Goal: Task Accomplishment & Management: Complete application form

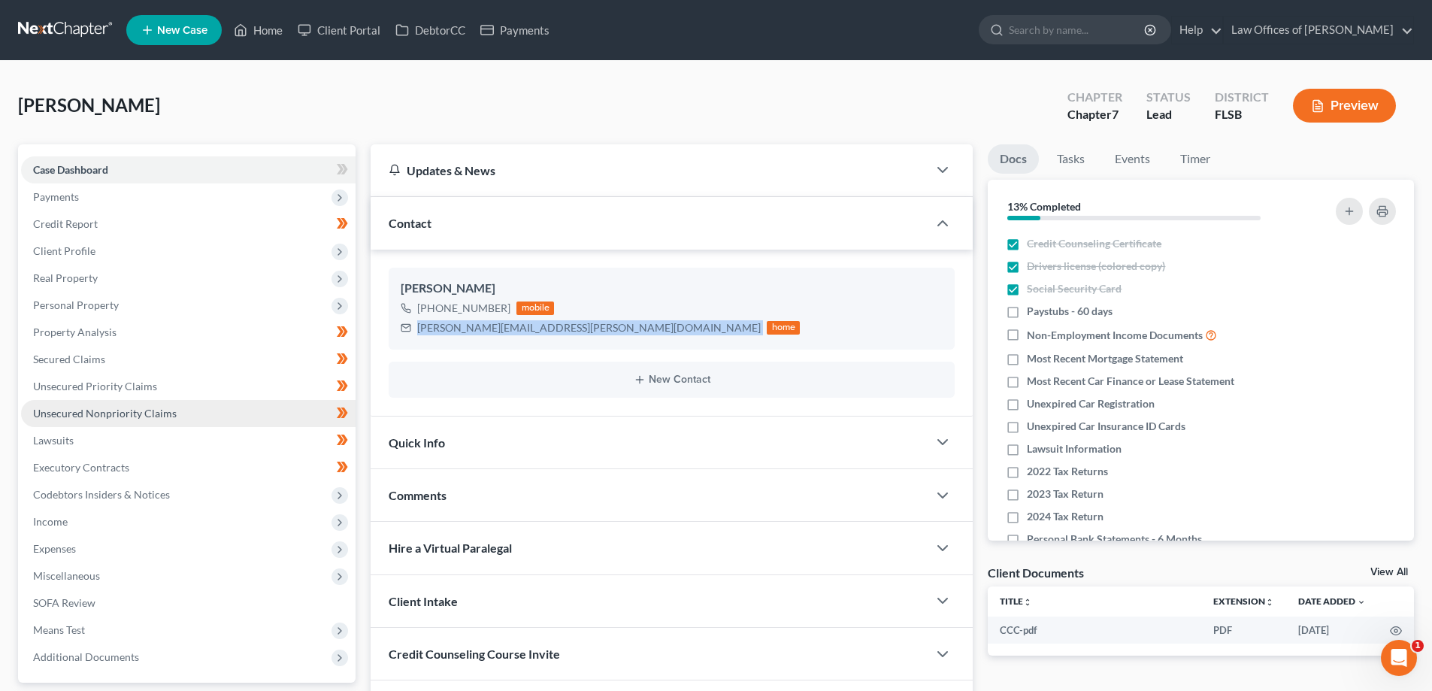
click at [104, 418] on span "Unsecured Nonpriority Claims" at bounding box center [105, 413] width 144 height 13
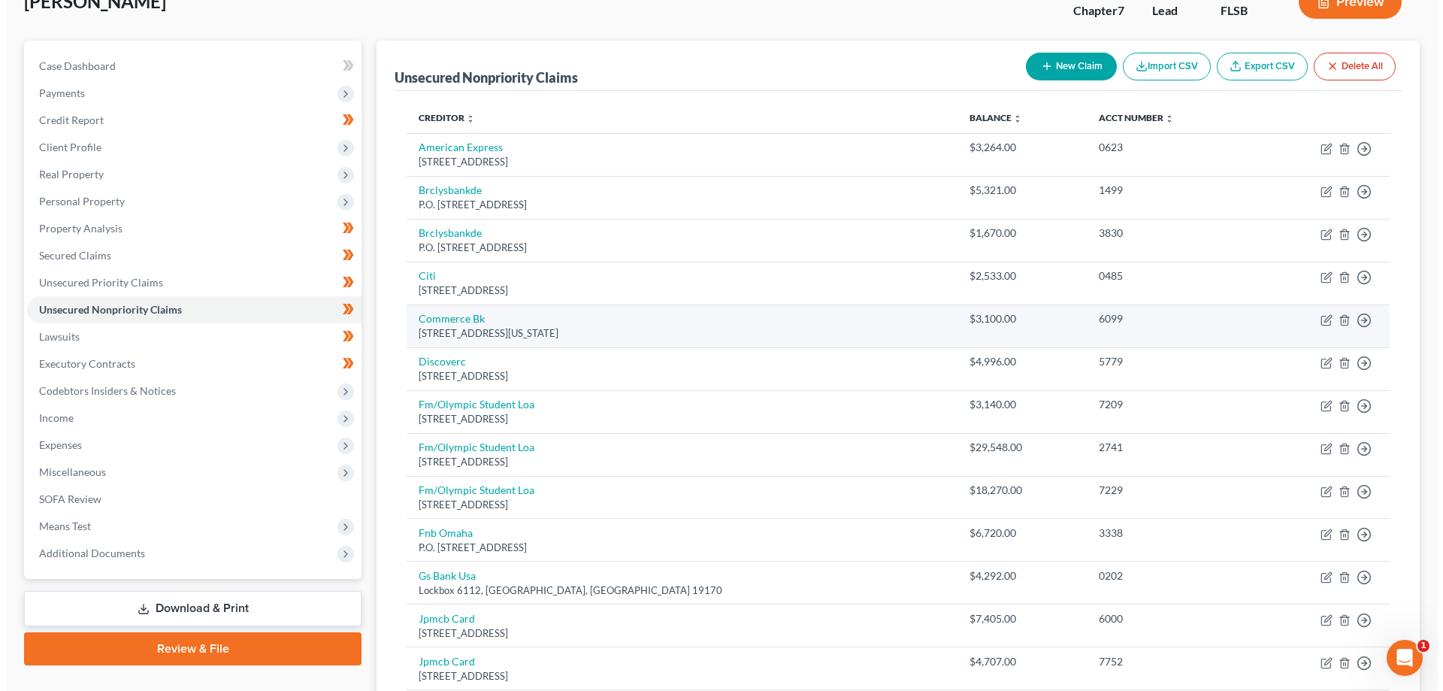
scroll to position [150, 0]
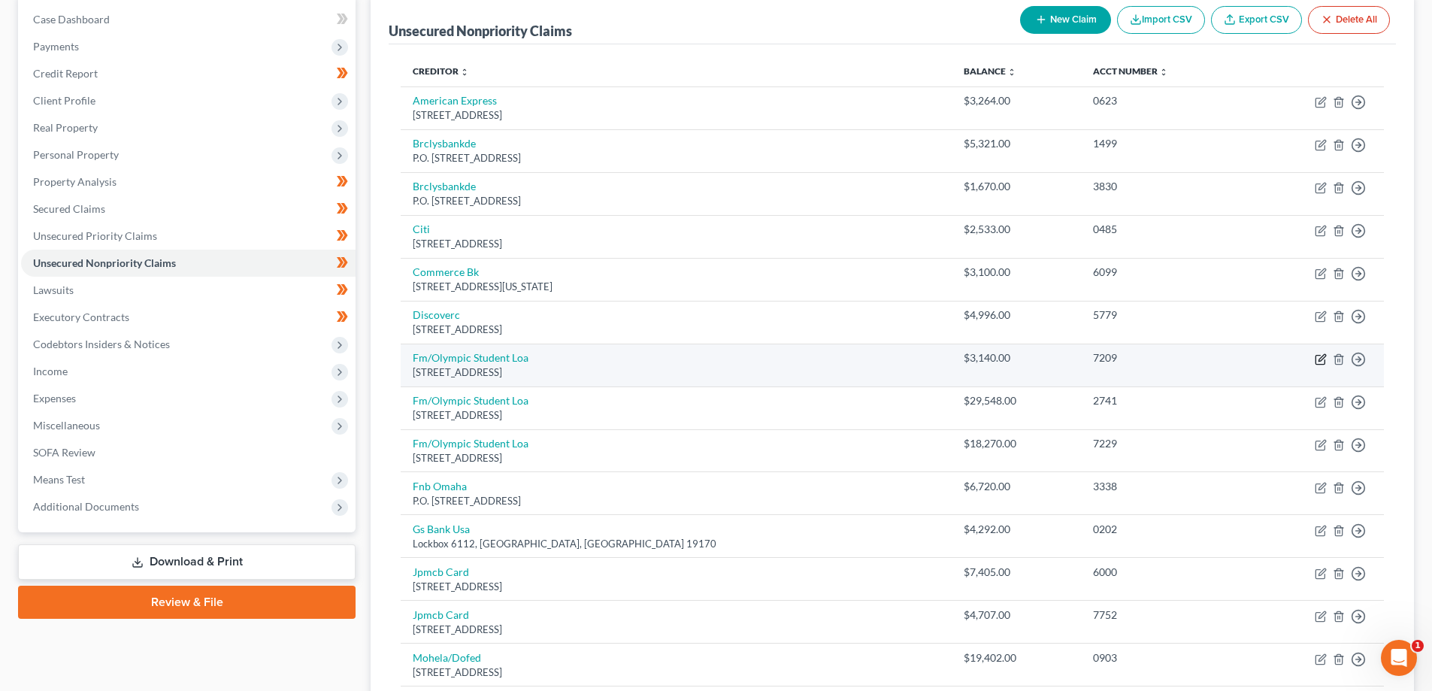
click at [1321, 356] on icon "button" at bounding box center [1321, 359] width 12 height 12
select select "30"
select select "17"
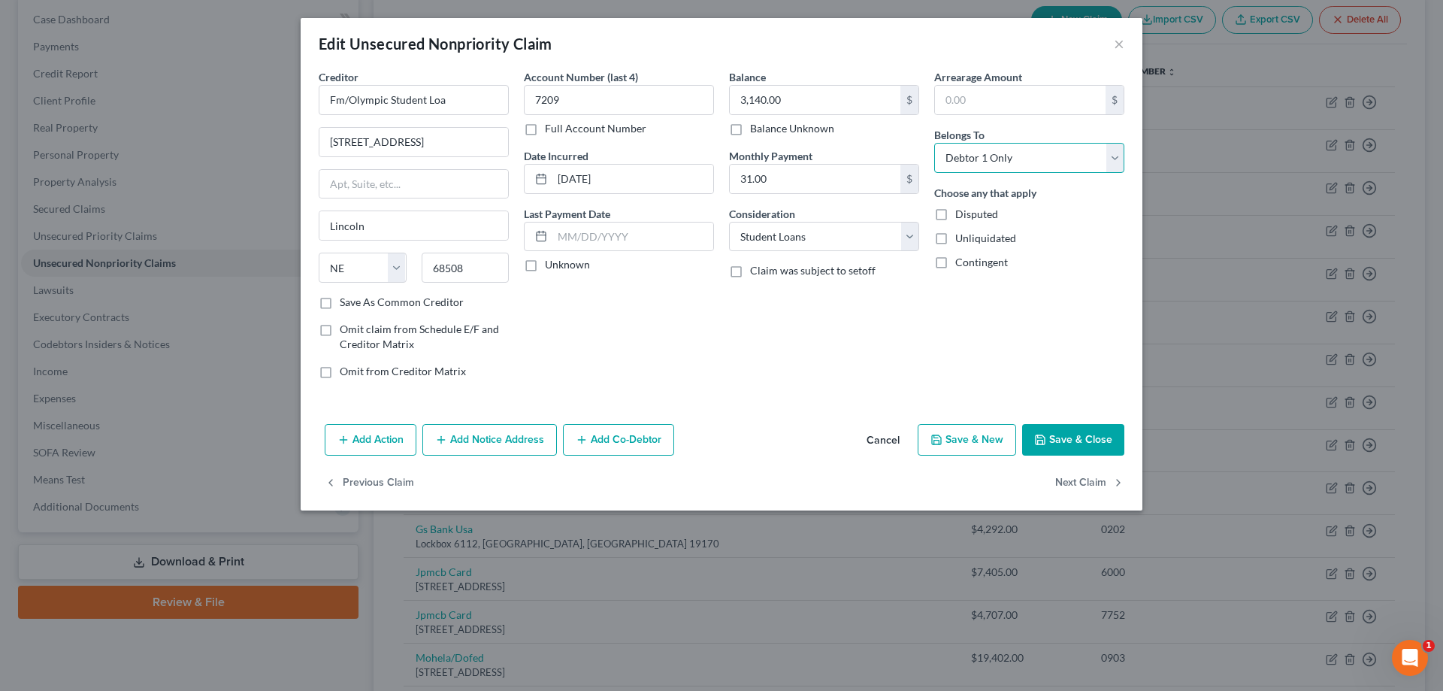
click at [1058, 159] on select "Select Debtor 1 Only Debtor 2 Only Debtor 1 And Debtor 2 Only At Least One Of T…" at bounding box center [1029, 158] width 190 height 30
select select "3"
click at [934, 143] on select "Select Debtor 1 Only Debtor 2 Only Debtor 1 And Debtor 2 Only At Least One Of T…" at bounding box center [1029, 158] width 190 height 30
click at [648, 437] on button "Add Co-Debtor" at bounding box center [618, 440] width 111 height 32
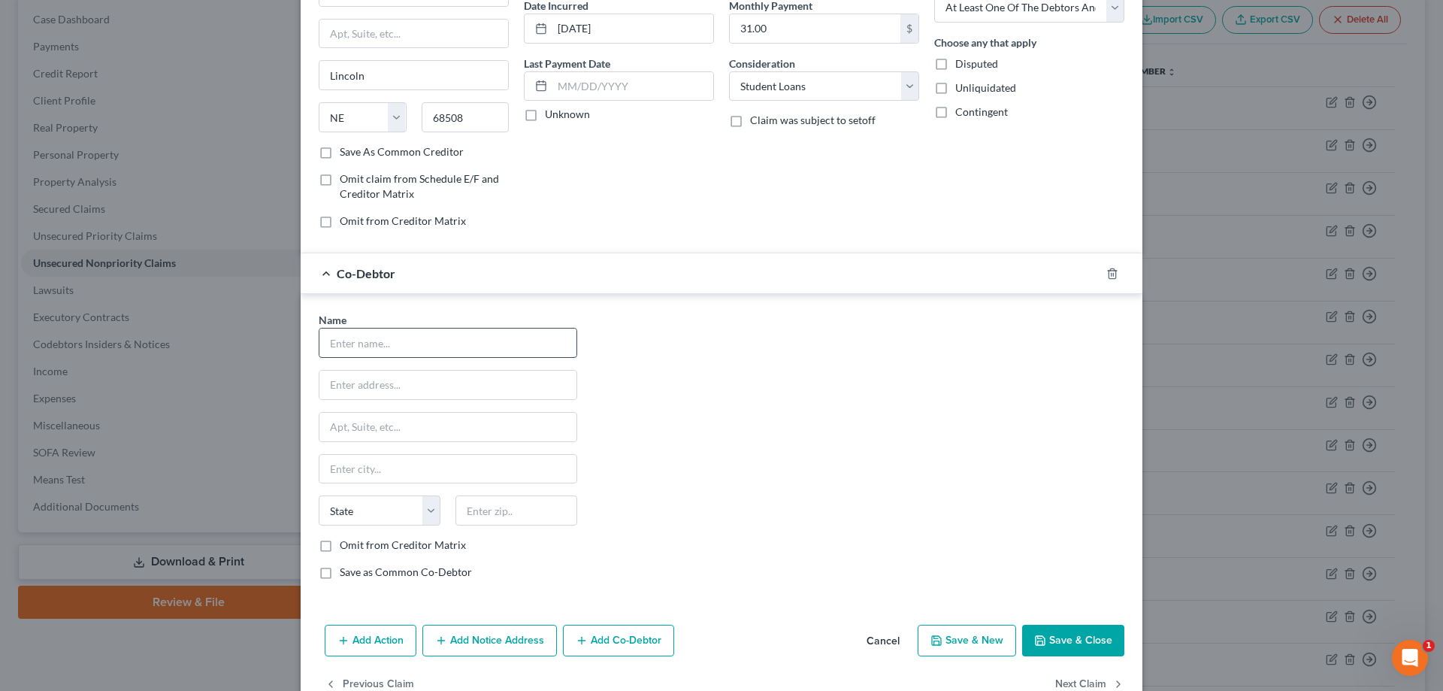
click at [386, 336] on input "text" at bounding box center [447, 342] width 257 height 29
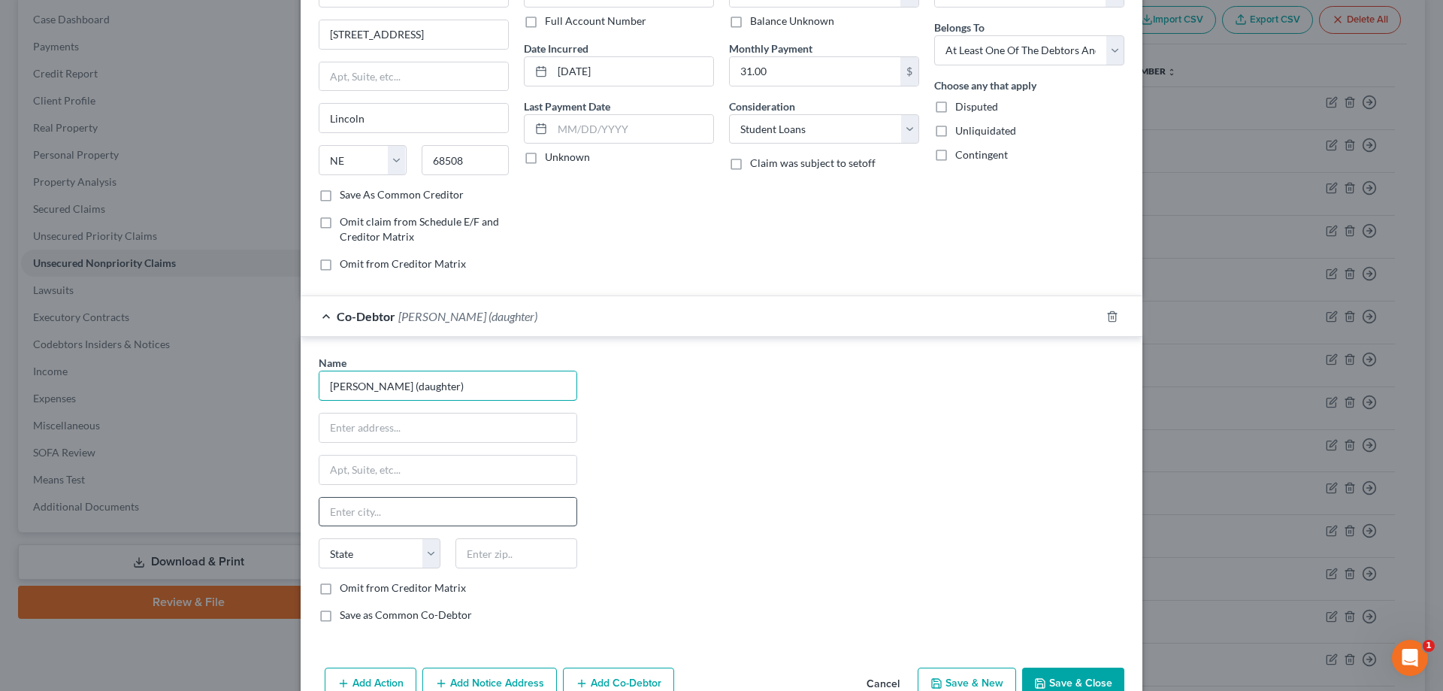
scroll to position [189, 0]
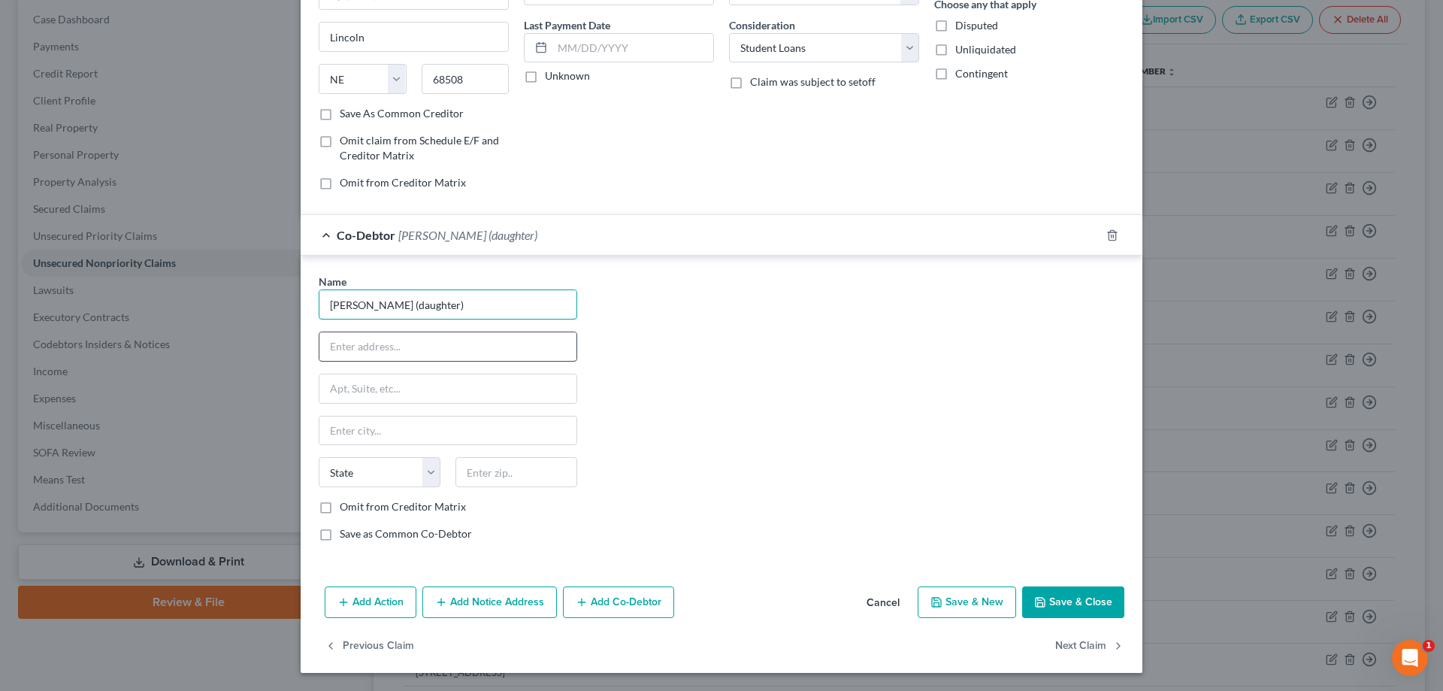
type input "[PERSON_NAME] (daughter)"
drag, startPoint x: 418, startPoint y: 349, endPoint x: 438, endPoint y: 345, distance: 20.6
click at [419, 349] on input "text" at bounding box center [447, 346] width 257 height 29
click at [661, 320] on div "Name * [PERSON_NAME] (daughter) State [US_STATE] AK AR AZ CA CO CT DE DC [GEOGR…" at bounding box center [721, 414] width 821 height 280
click at [1068, 604] on button "Save & Close" at bounding box center [1073, 602] width 102 height 32
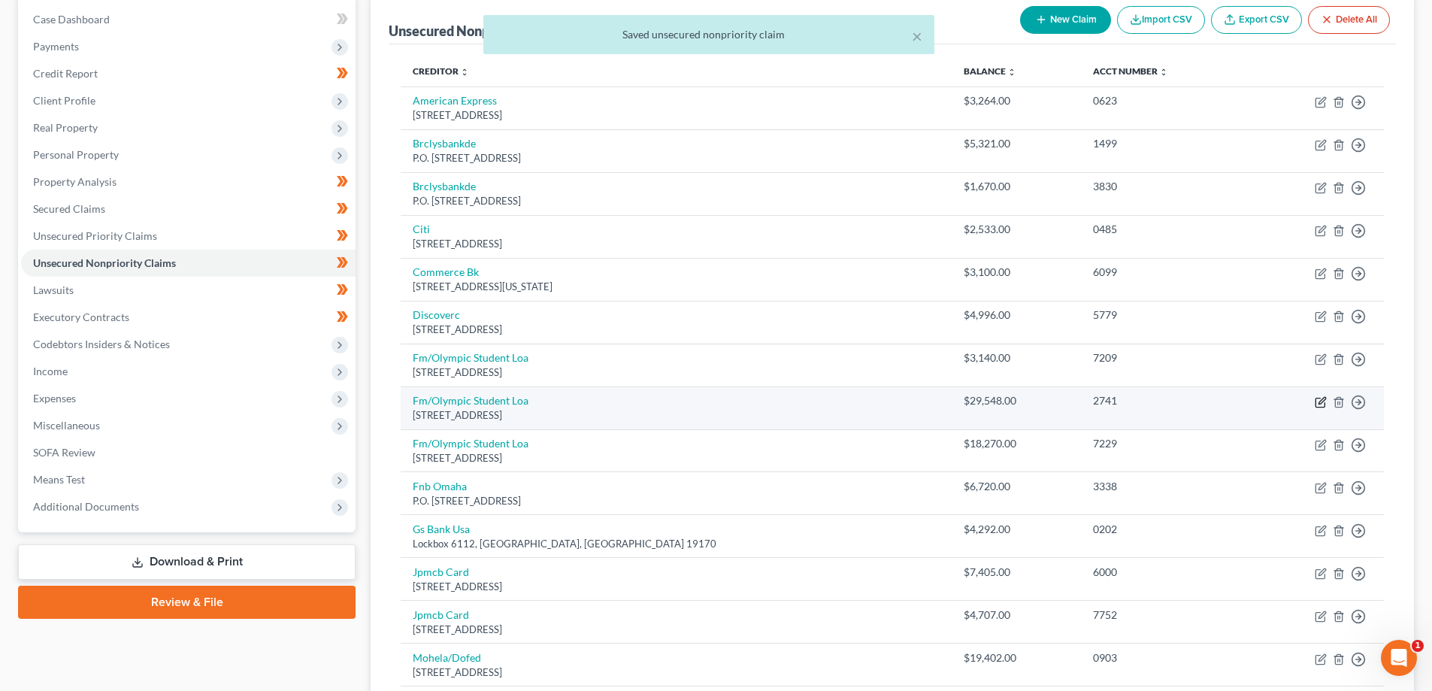
click at [1321, 402] on icon "button" at bounding box center [1321, 402] width 12 height 12
select select "30"
select select "17"
select select "0"
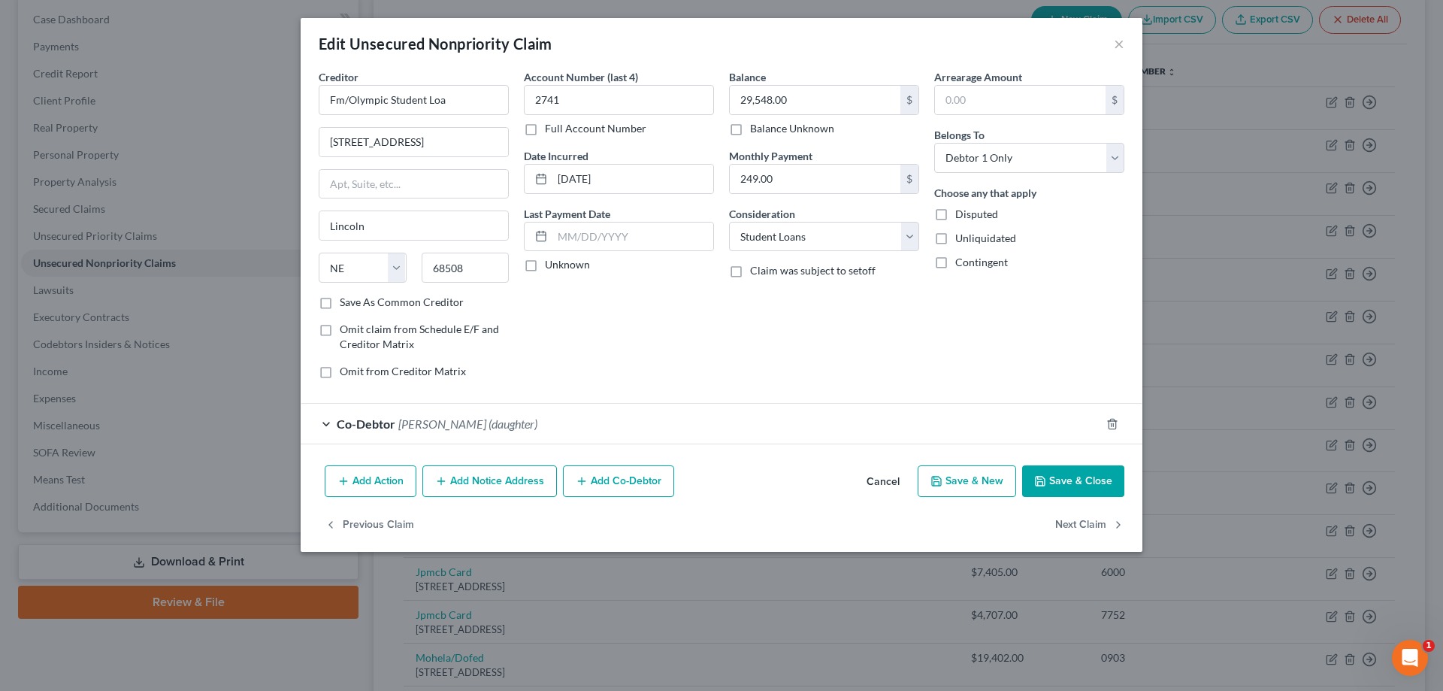
click at [631, 486] on button "Add Co-Debtor" at bounding box center [618, 481] width 111 height 32
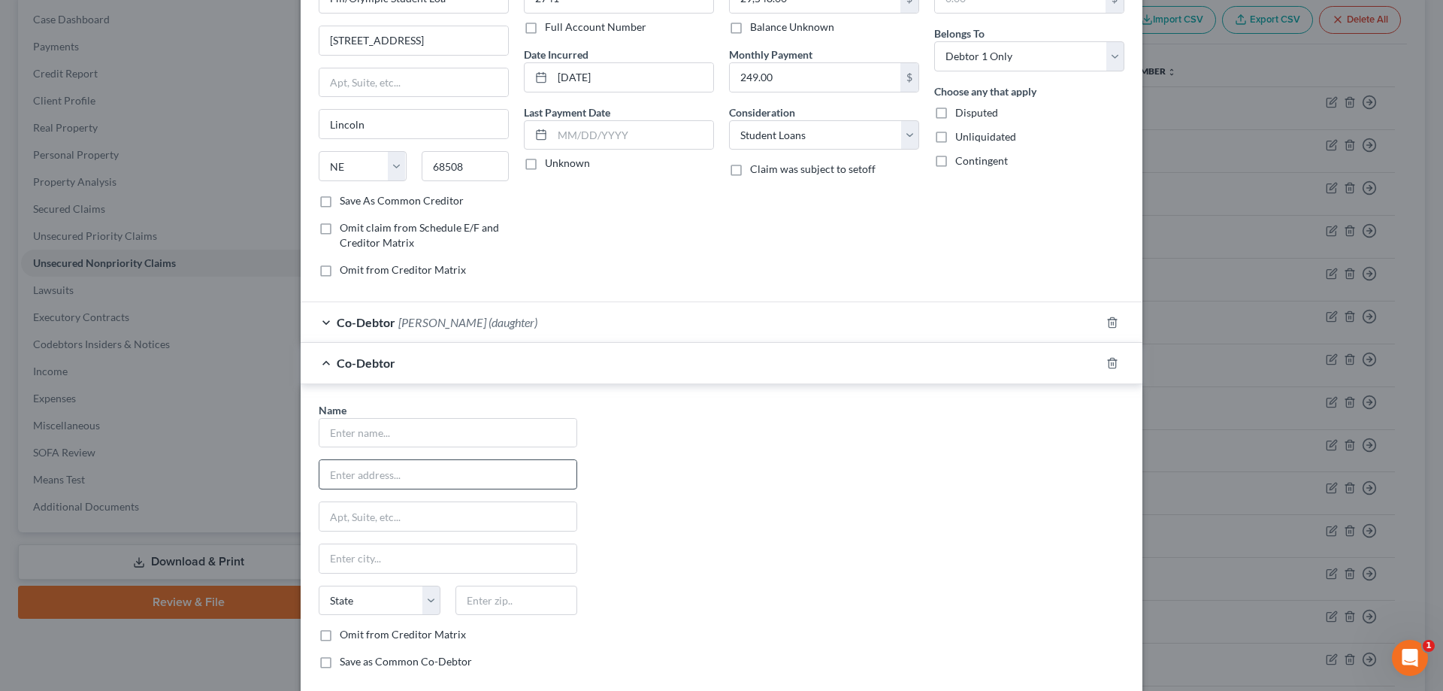
scroll to position [150, 0]
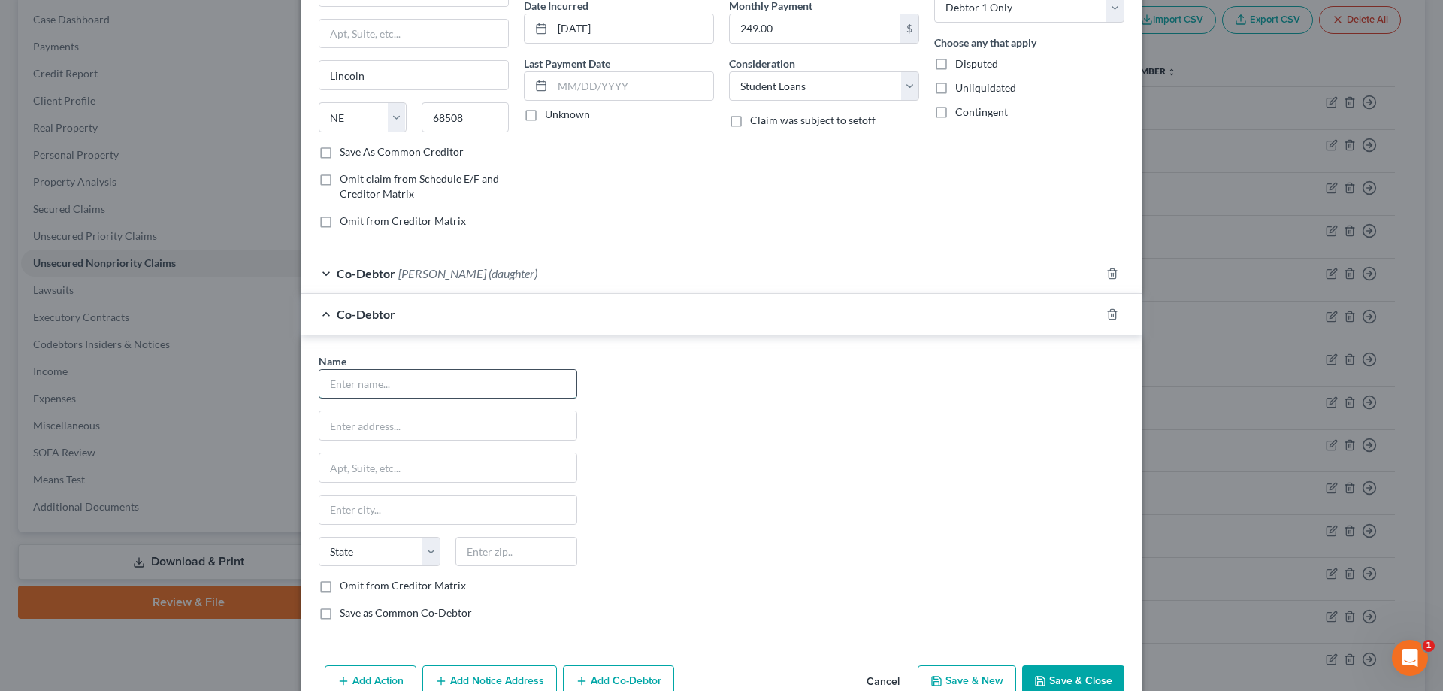
click at [450, 389] on input "text" at bounding box center [447, 384] width 257 height 29
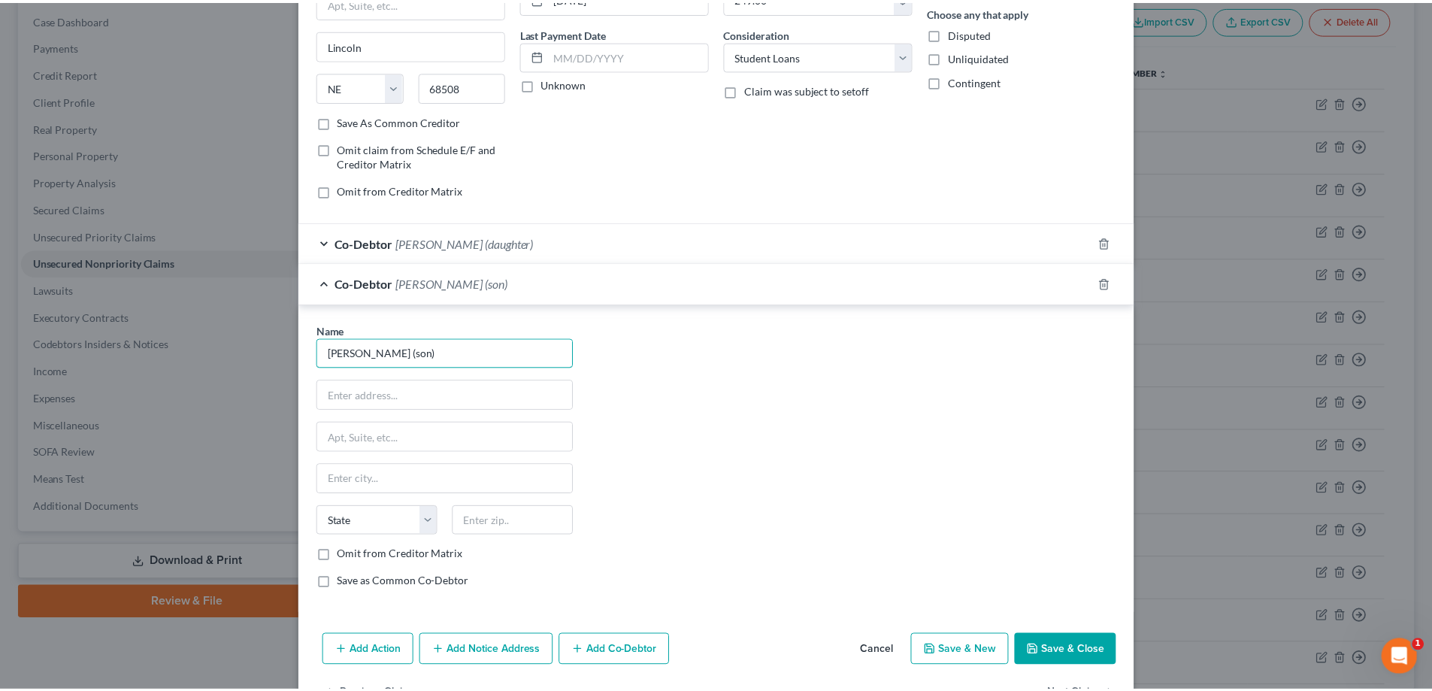
scroll to position [230, 0]
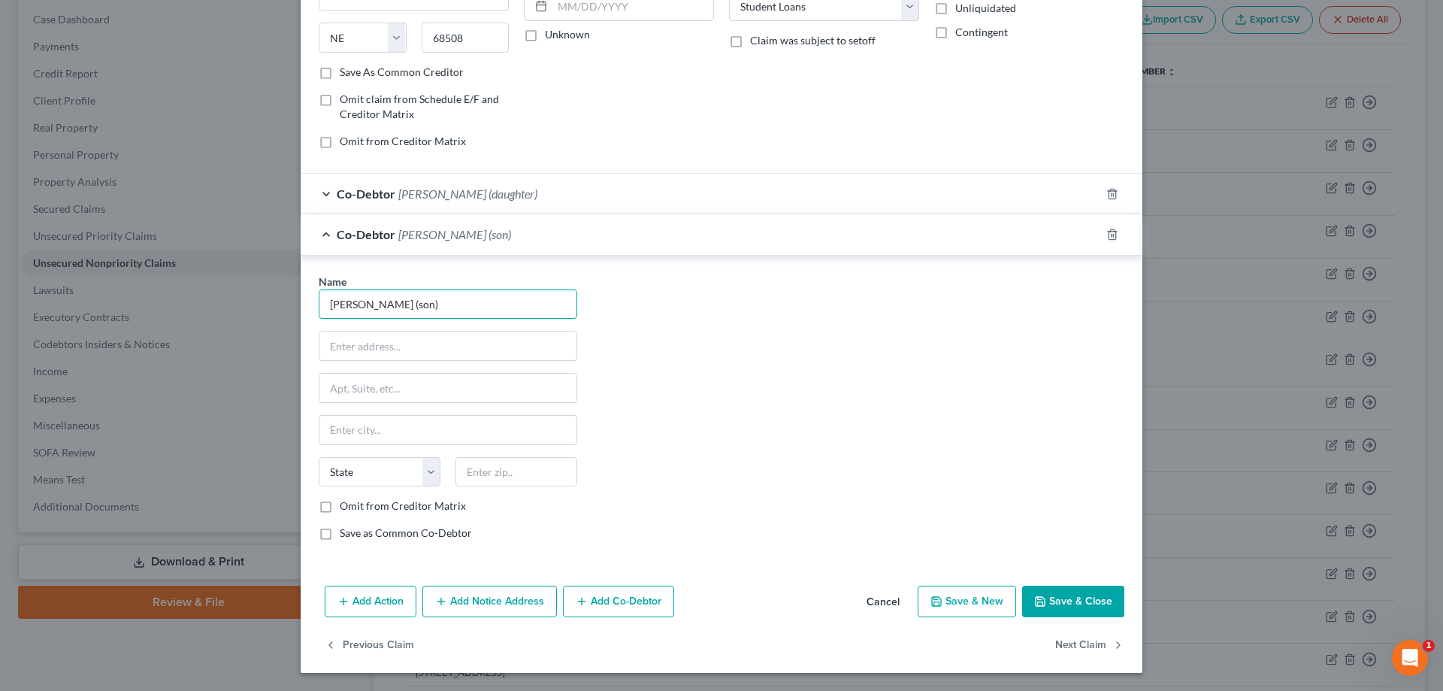
type input "[PERSON_NAME] (son)"
click at [1081, 599] on button "Save & Close" at bounding box center [1073, 602] width 102 height 32
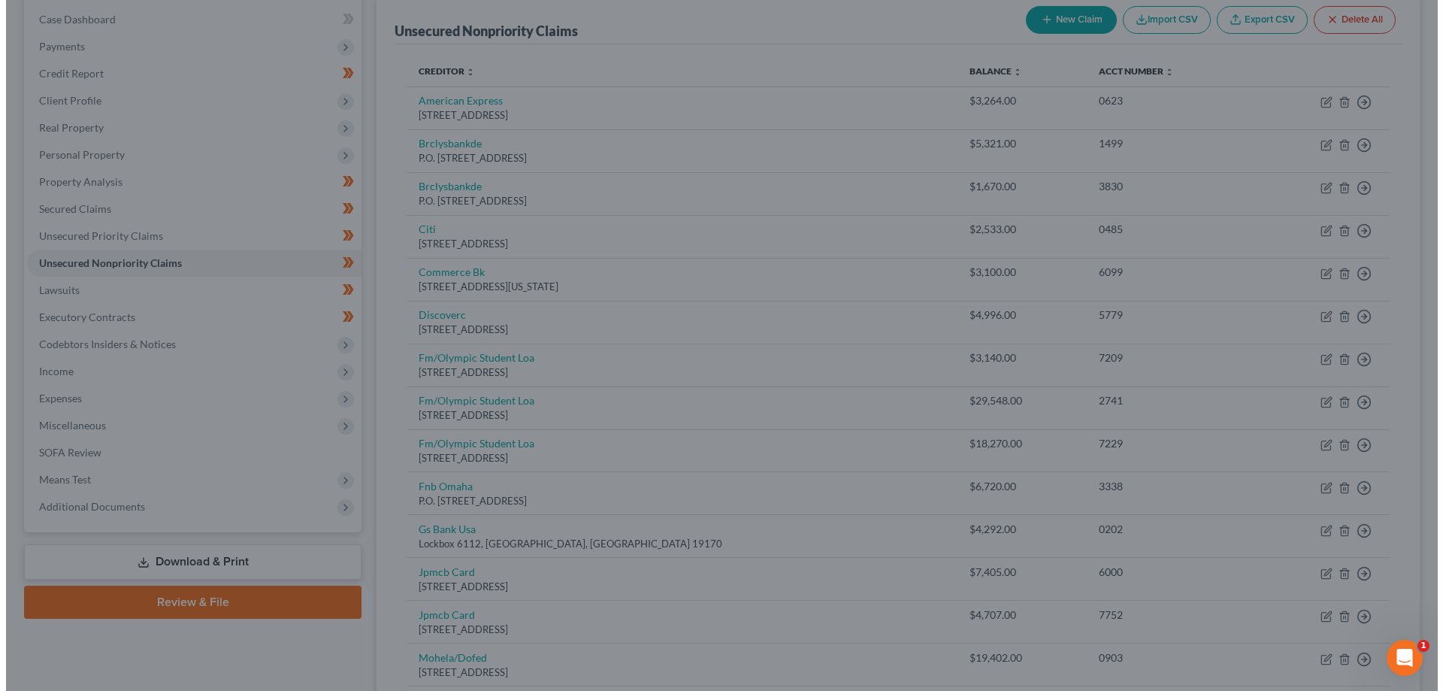
scroll to position [0, 0]
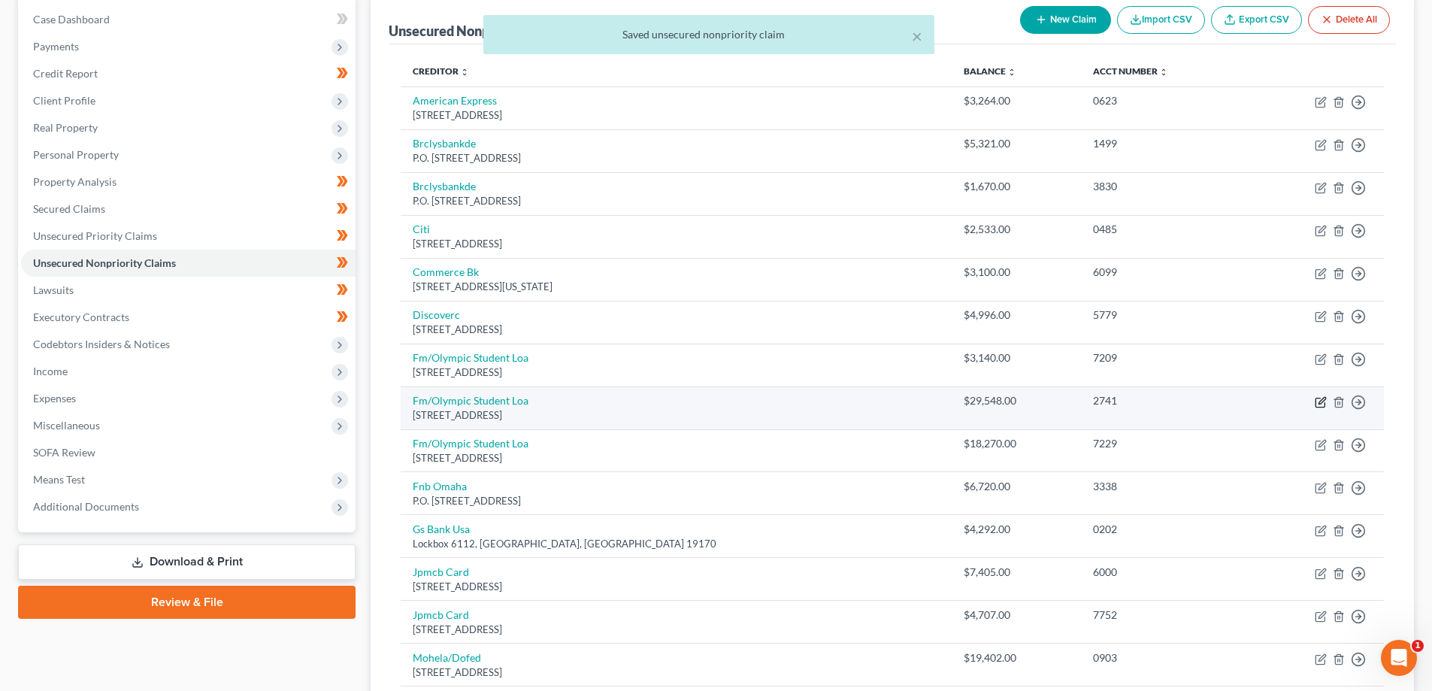
click at [1322, 402] on icon "button" at bounding box center [1321, 400] width 7 height 7
select select "30"
select select "17"
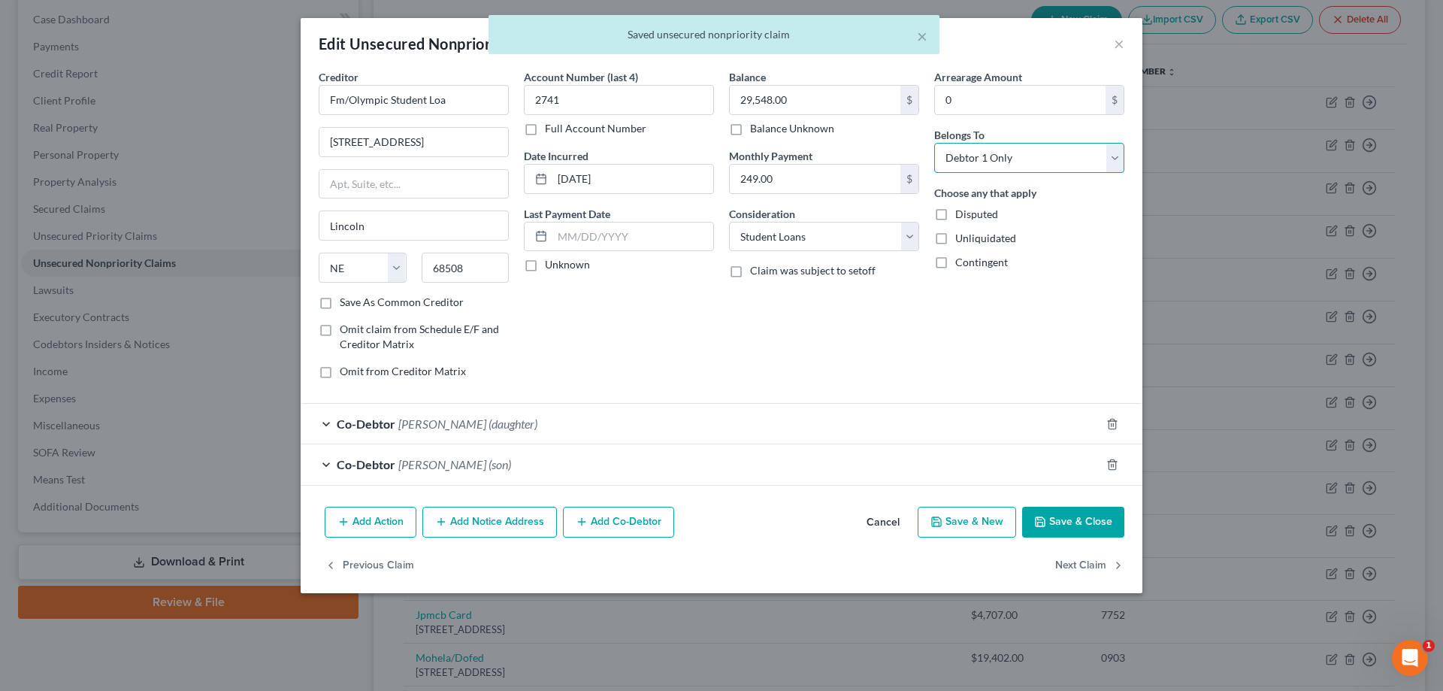
click at [1065, 156] on select "Select Debtor 1 Only Debtor 2 Only Debtor 1 And Debtor 2 Only At Least One Of T…" at bounding box center [1029, 158] width 190 height 30
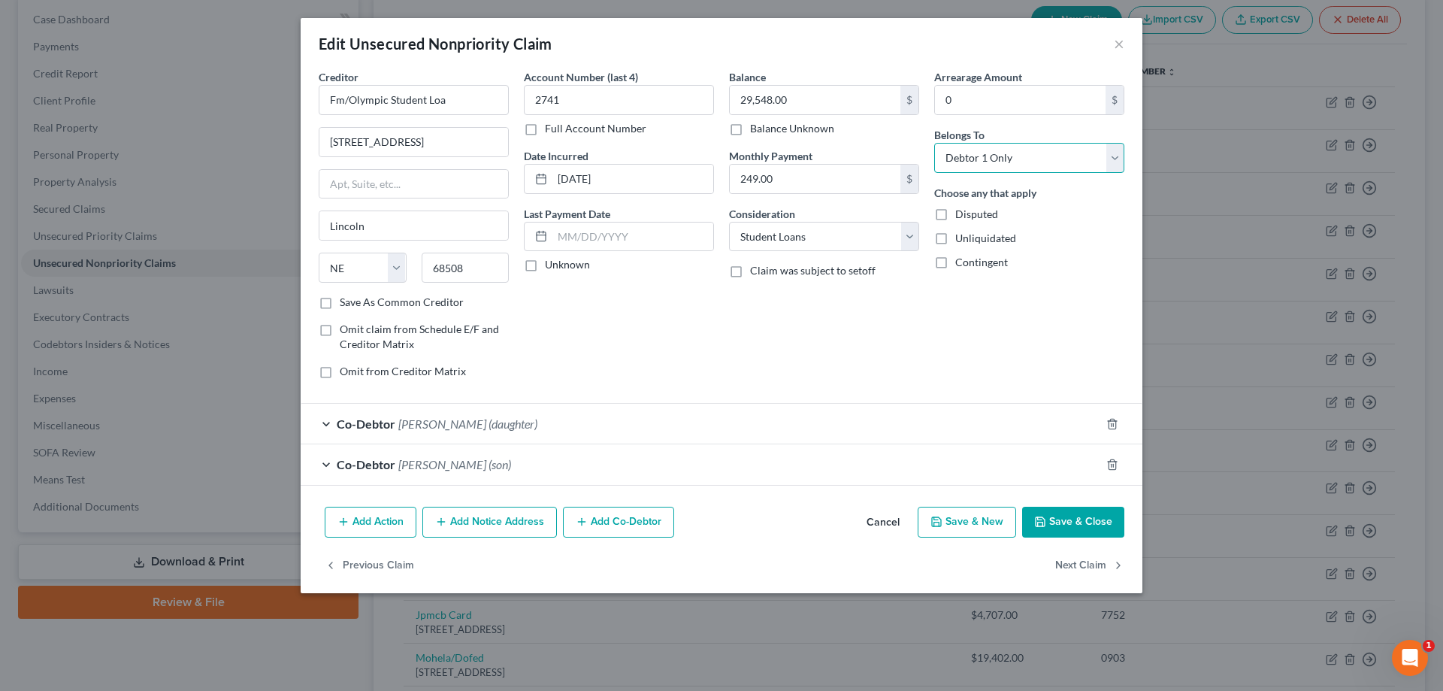
select select "3"
click at [934, 143] on select "Select Debtor 1 Only Debtor 2 Only Debtor 1 And Debtor 2 Only At Least One Of T…" at bounding box center [1029, 158] width 190 height 30
click at [1081, 516] on button "Save & Close" at bounding box center [1073, 523] width 102 height 32
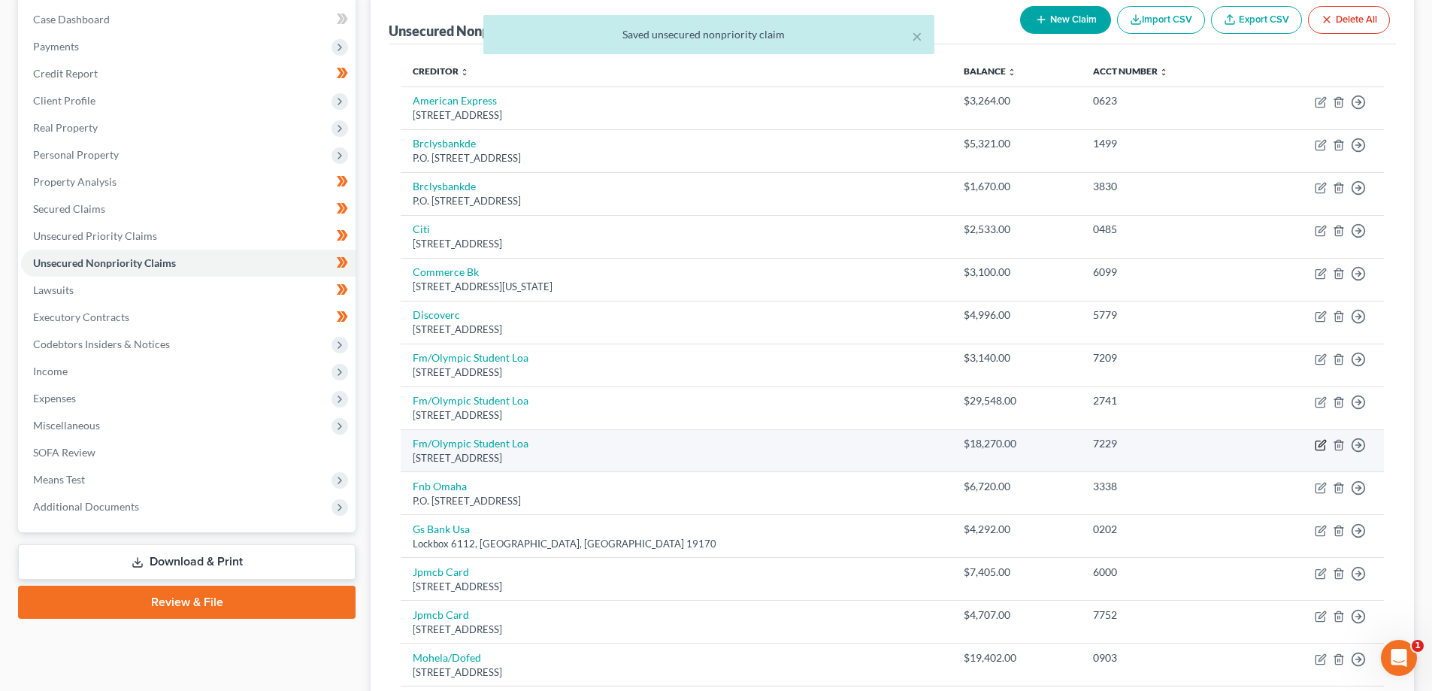
click at [1320, 440] on icon "button" at bounding box center [1319, 444] width 9 height 9
select select "30"
select select "17"
select select "0"
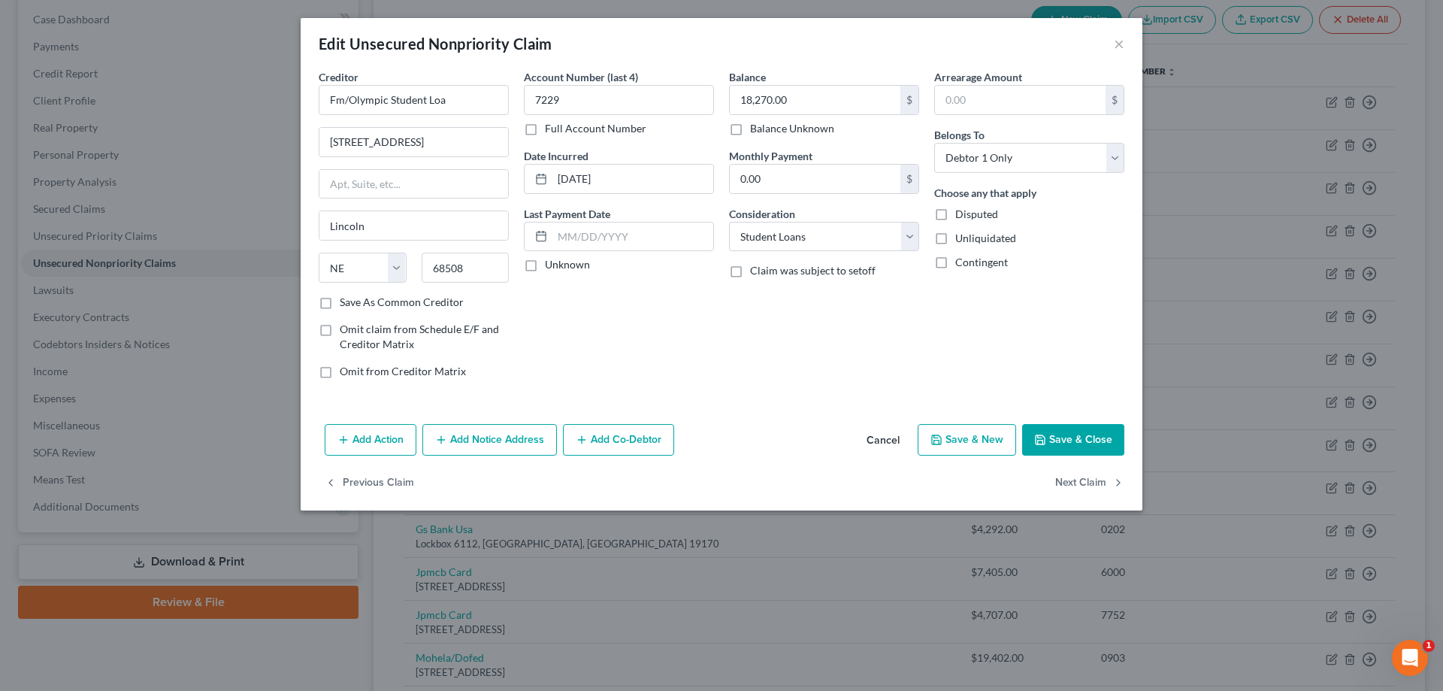
click at [620, 440] on button "Add Co-Debtor" at bounding box center [618, 440] width 111 height 32
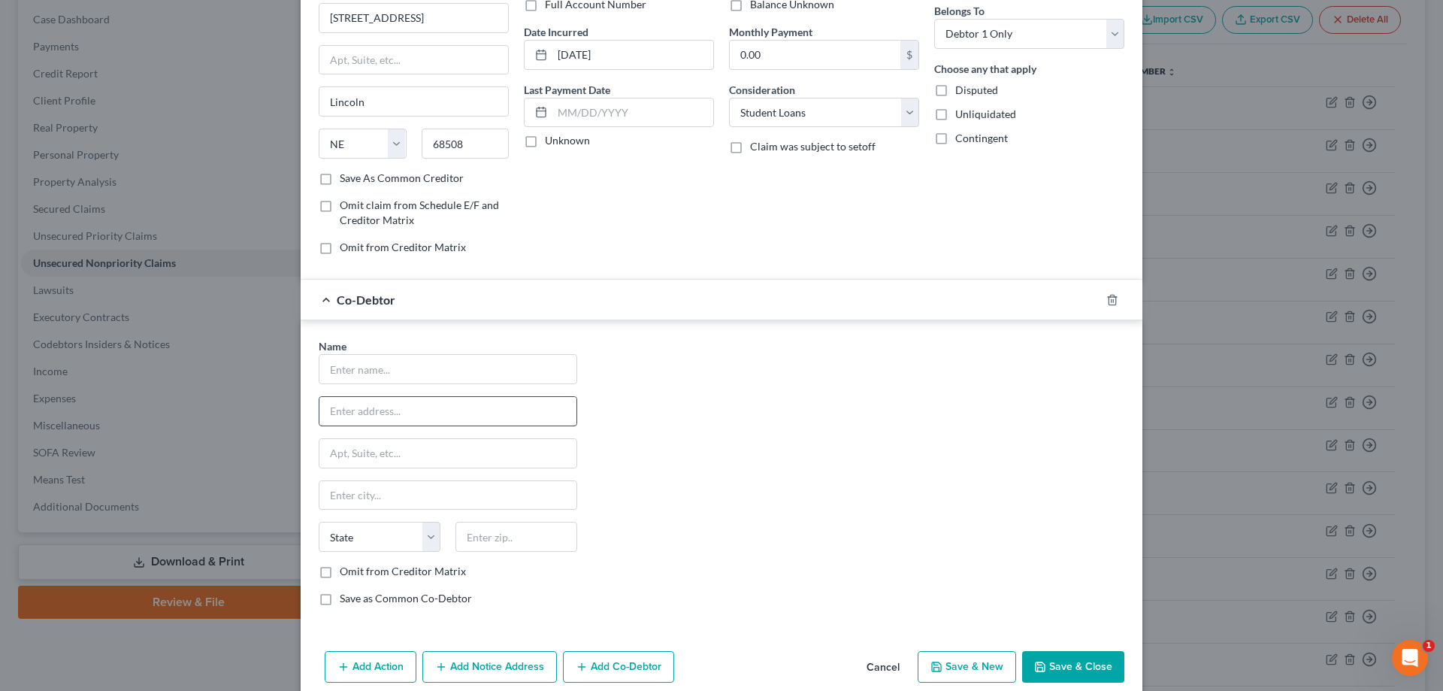
scroll to position [150, 0]
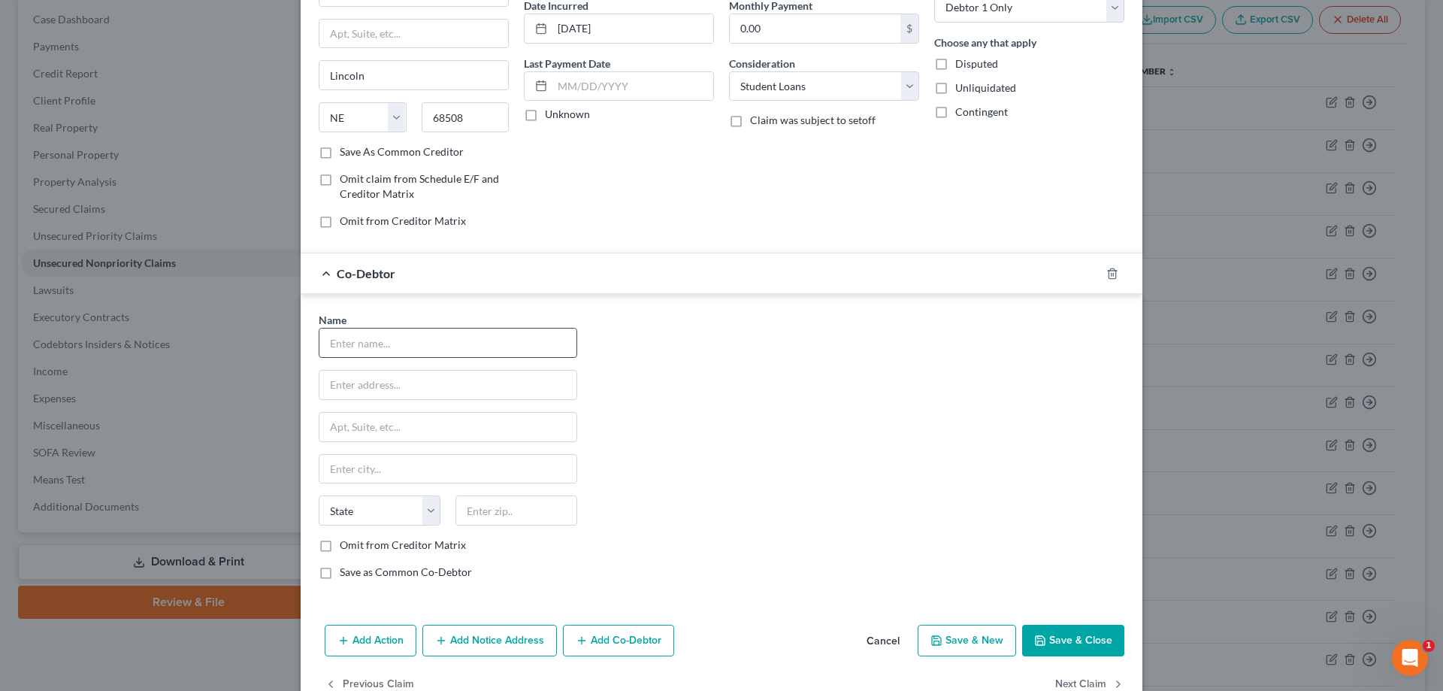
click at [392, 345] on input "text" at bounding box center [447, 342] width 257 height 29
type input "[PERSON_NAME] (daughter)"
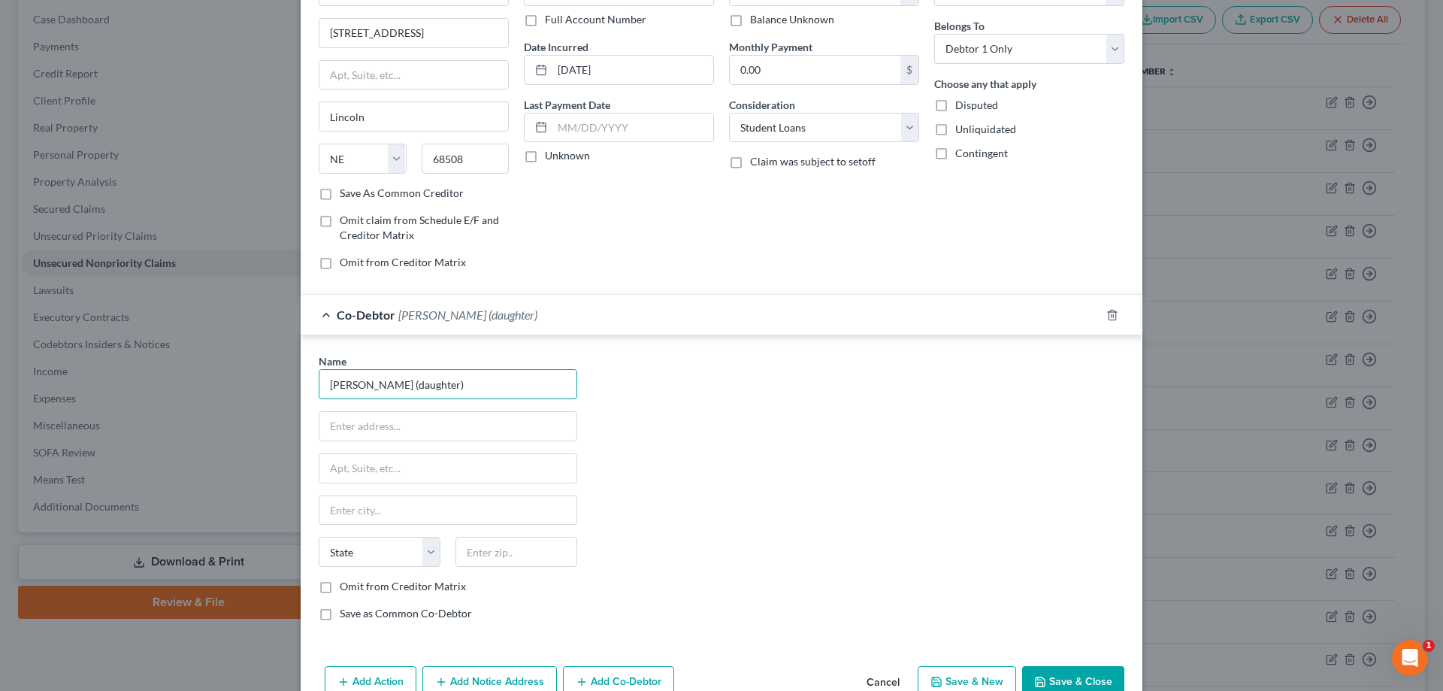
scroll to position [0, 0]
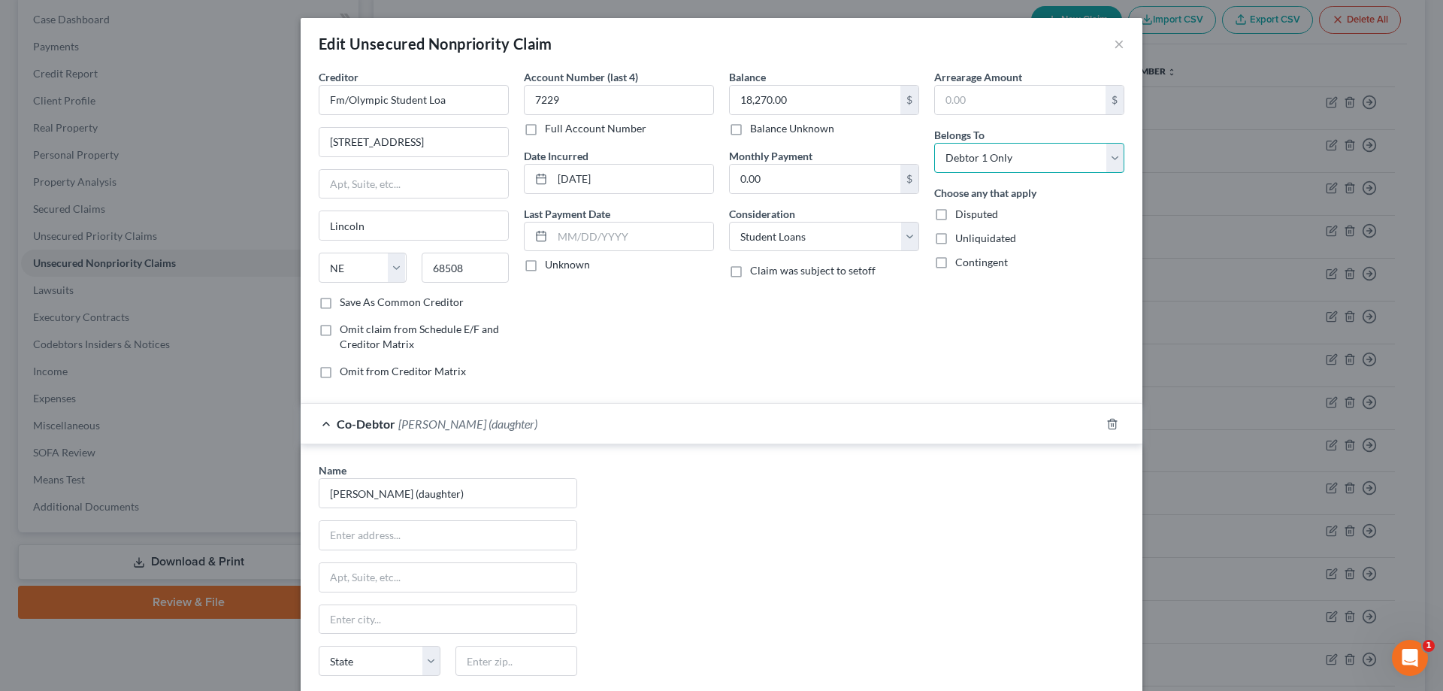
click at [1035, 156] on select "Select Debtor 1 Only Debtor 2 Only Debtor 1 And Debtor 2 Only At Least One Of T…" at bounding box center [1029, 158] width 190 height 30
select select "3"
click at [934, 143] on select "Select Debtor 1 Only Debtor 2 Only Debtor 1 And Debtor 2 Only At Least One Of T…" at bounding box center [1029, 158] width 190 height 30
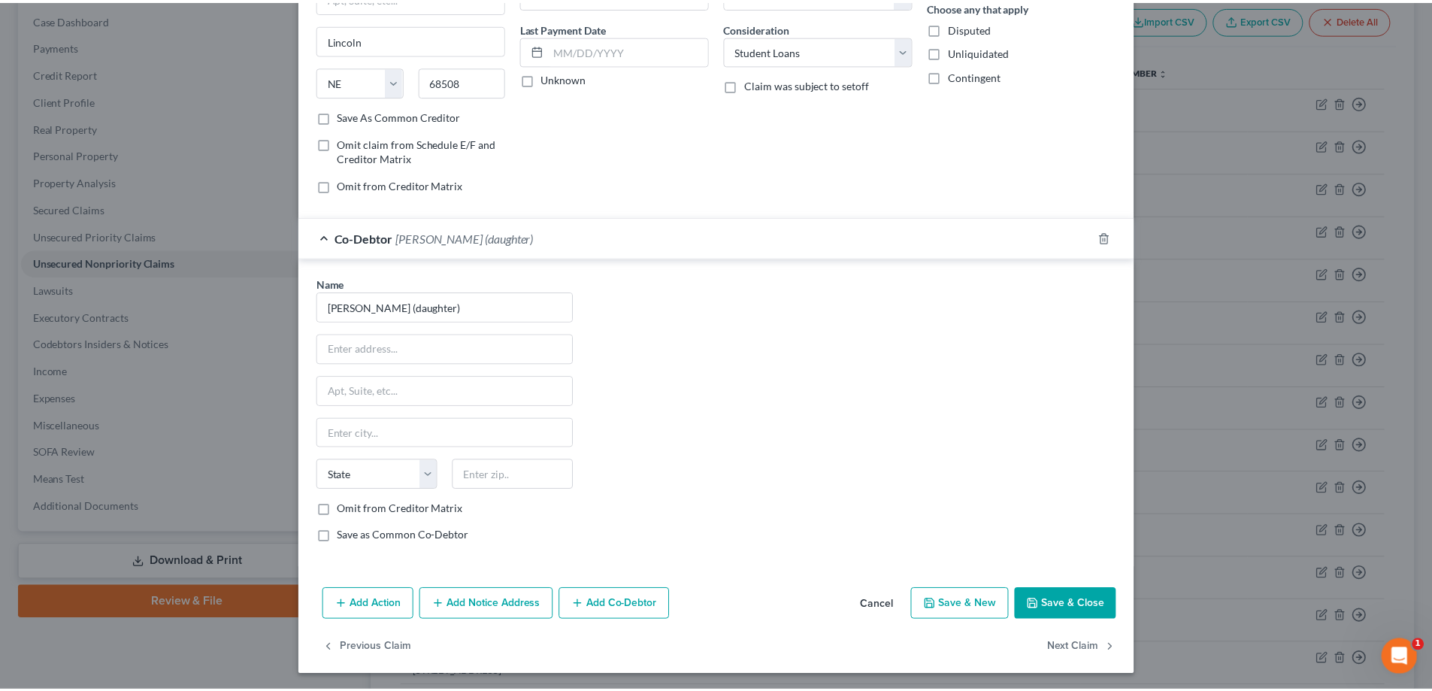
scroll to position [189, 0]
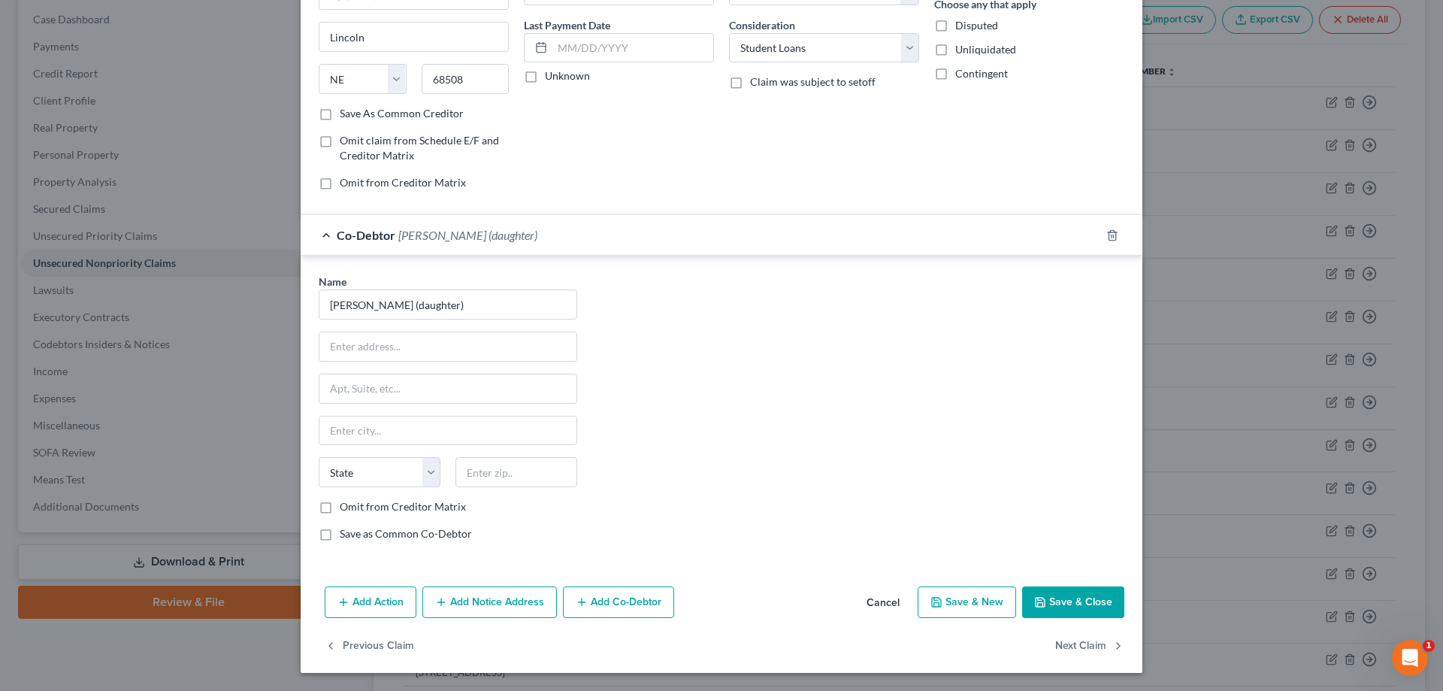
click at [1067, 599] on button "Save & Close" at bounding box center [1073, 602] width 102 height 32
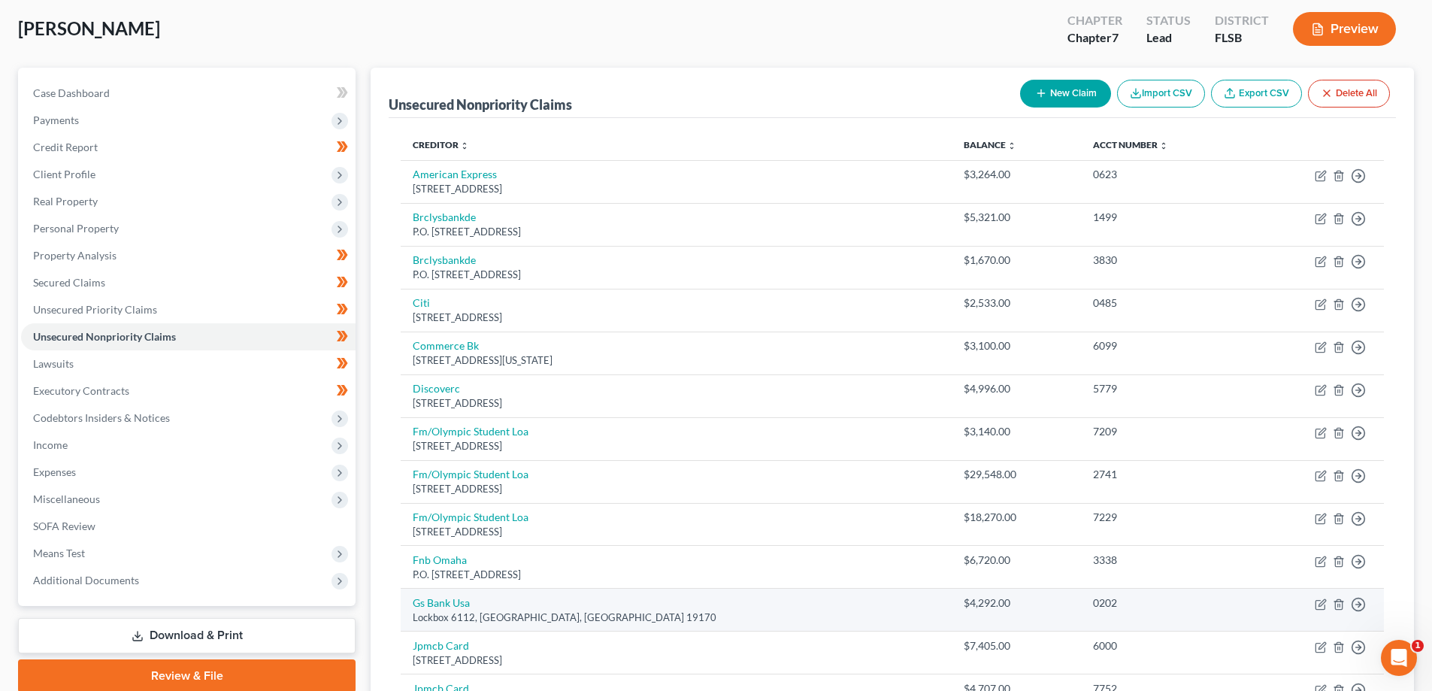
scroll to position [75, 0]
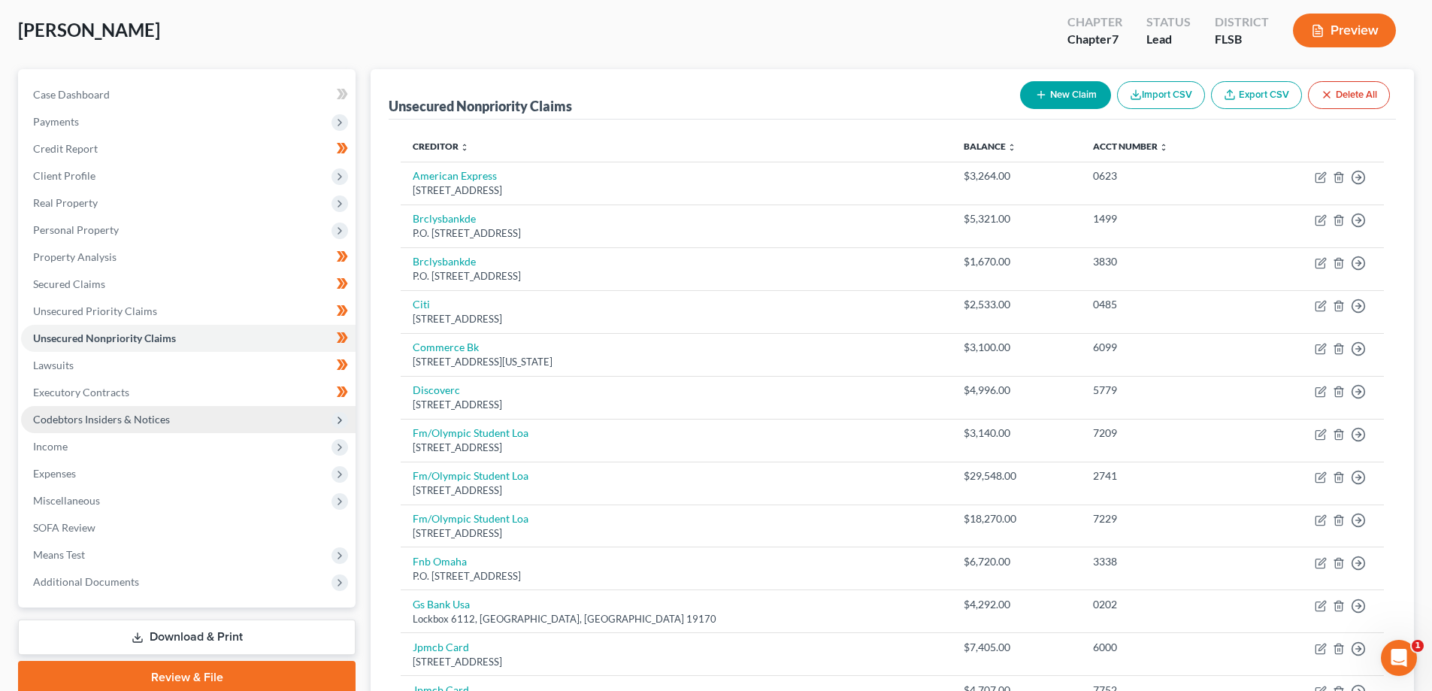
click at [88, 419] on span "Codebtors Insiders & Notices" at bounding box center [101, 419] width 137 height 13
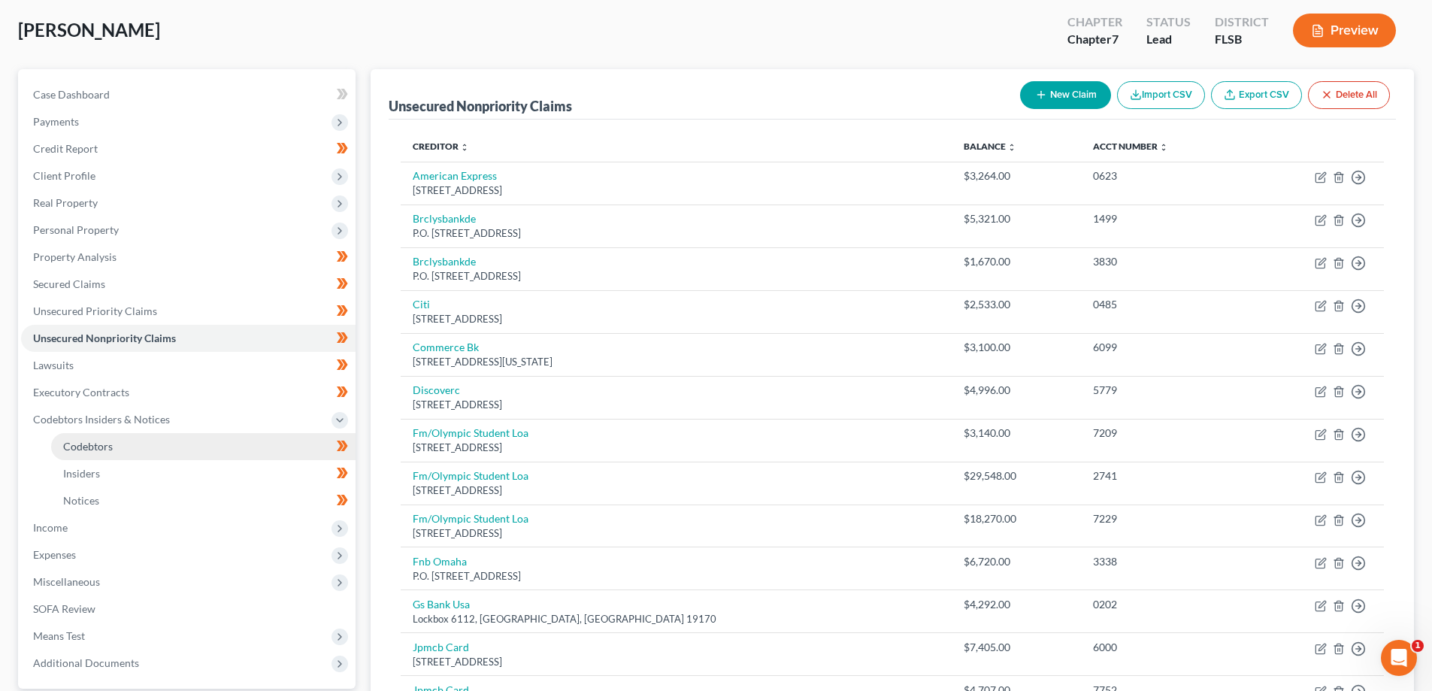
click at [104, 452] on span "Codebtors" at bounding box center [88, 446] width 50 height 13
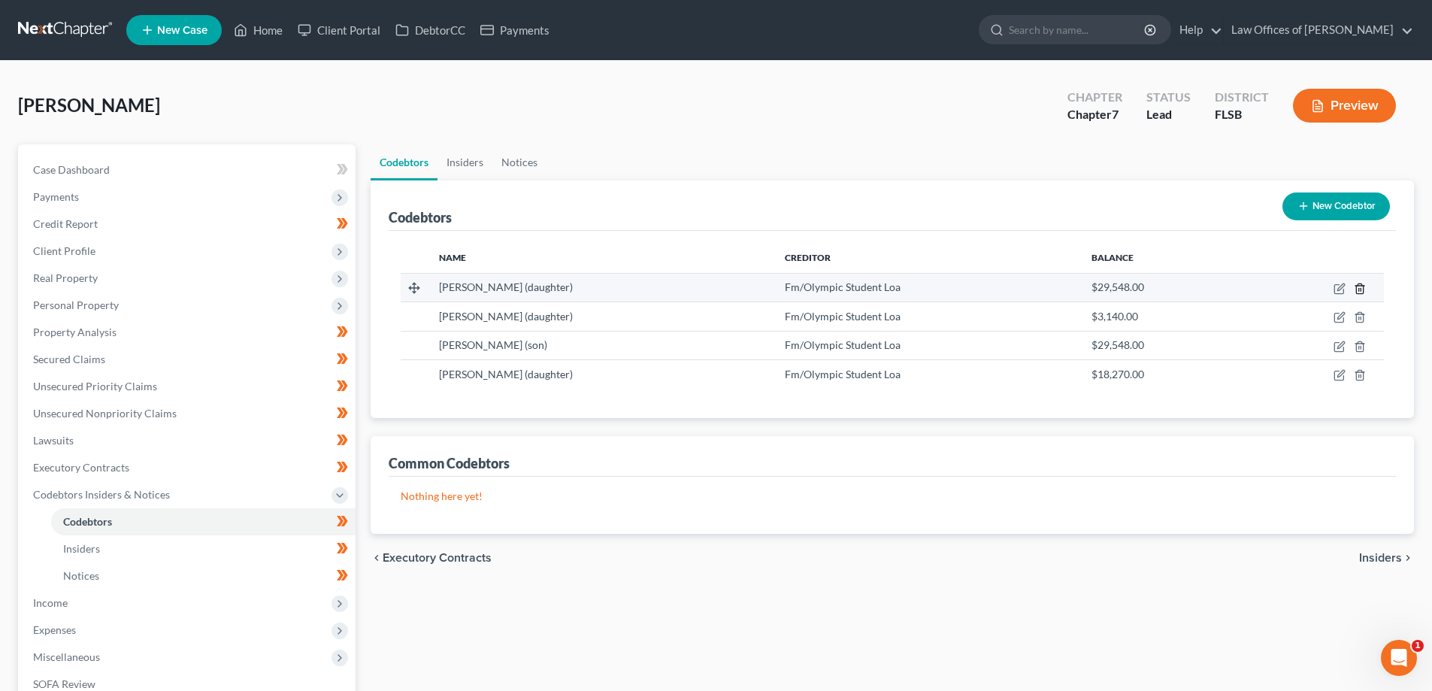
click at [1359, 289] on line "button" at bounding box center [1359, 289] width 0 height 3
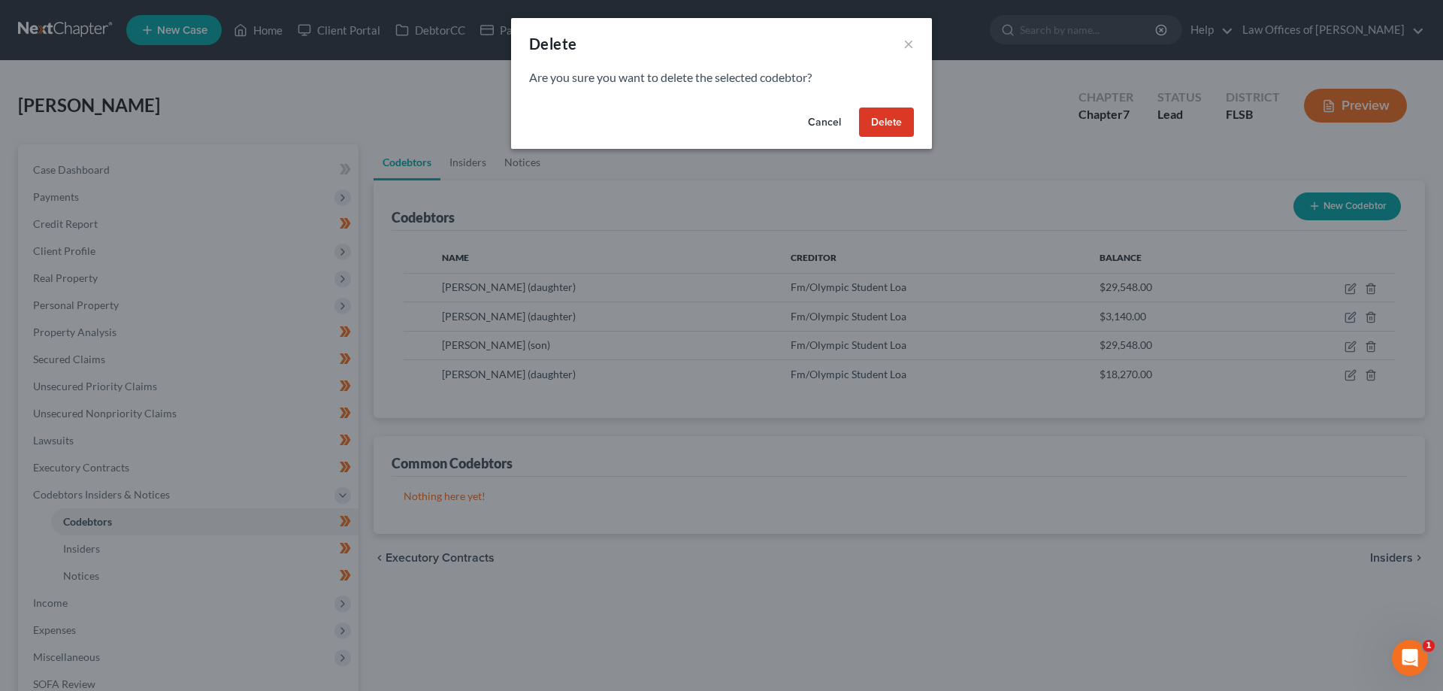
click at [882, 120] on button "Delete" at bounding box center [886, 122] width 55 height 30
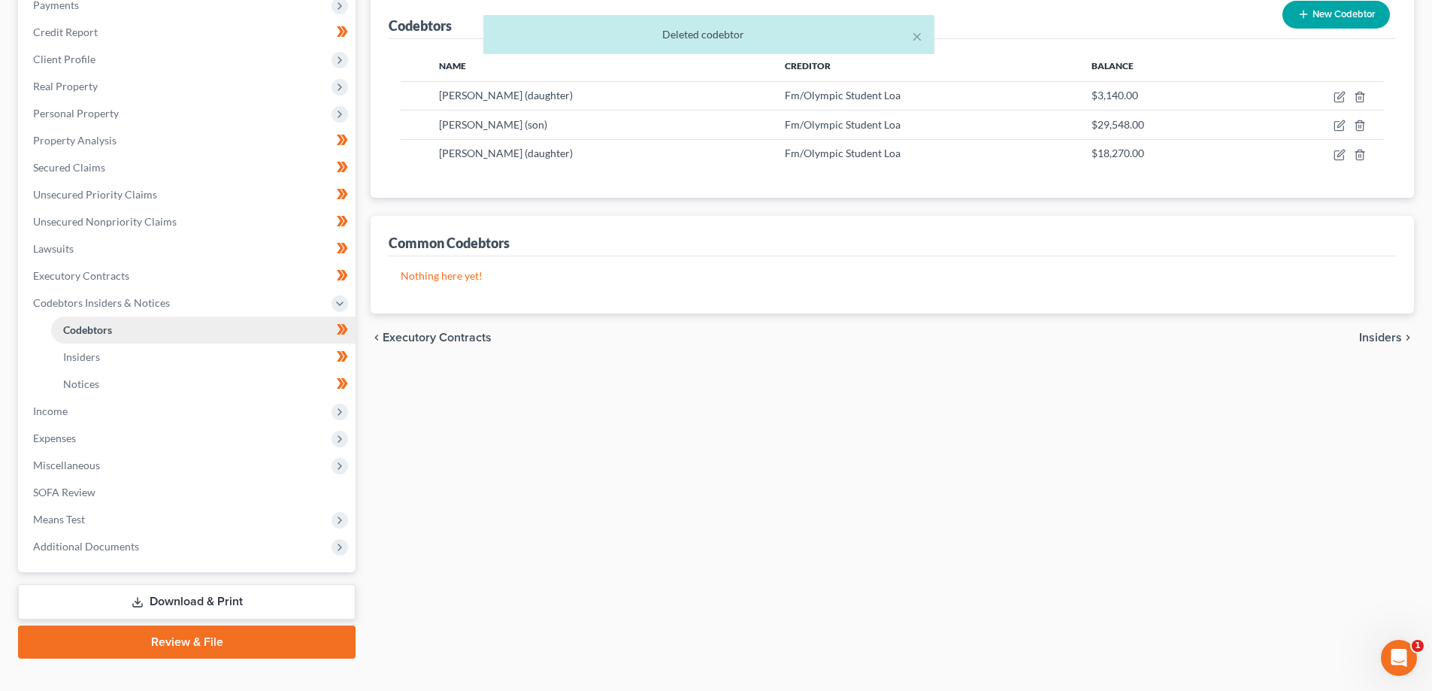
scroll to position [216, 0]
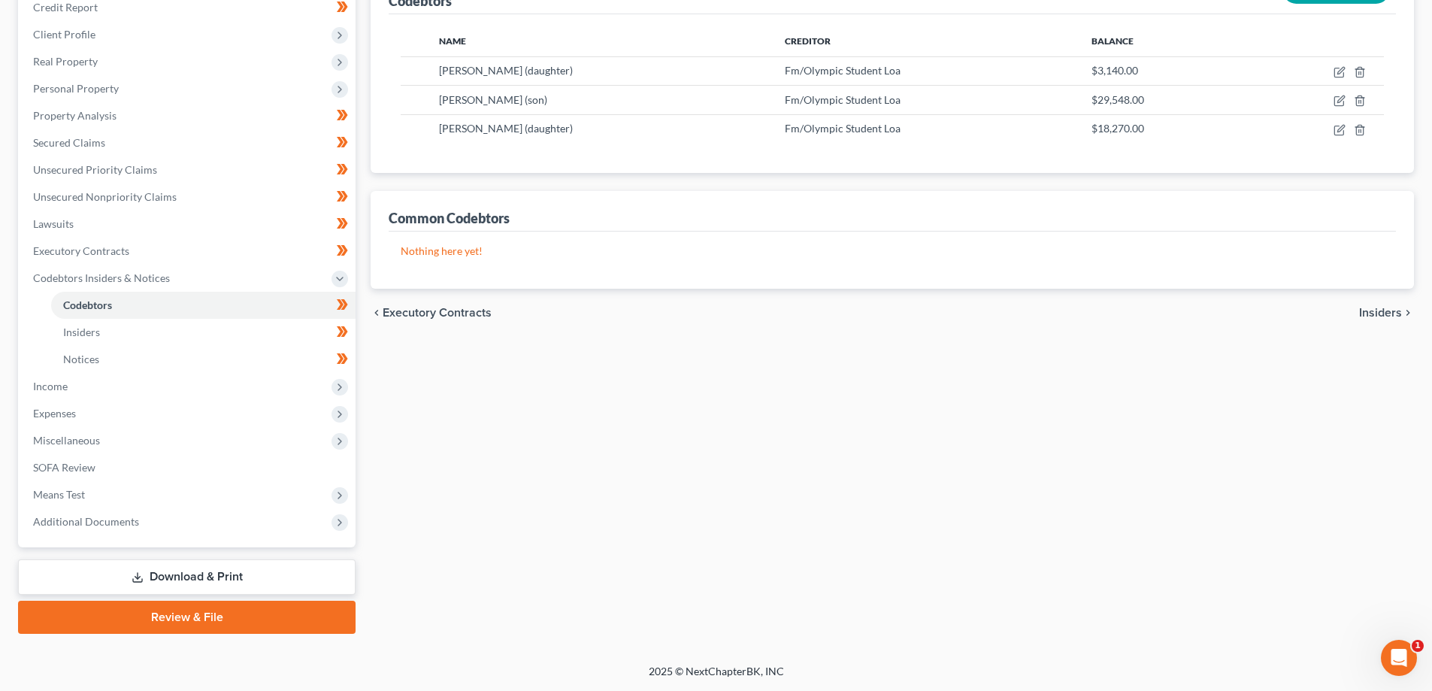
click at [770, 341] on div "Codebtors Insiders Notices Codebtors New Codebtor Name Creditor Balance [PERSON…" at bounding box center [892, 281] width 1058 height 706
click at [582, 380] on div "Codebtors Insiders Notices Codebtors New Codebtor Name Creditor Balance [PERSON…" at bounding box center [892, 281] width 1058 height 706
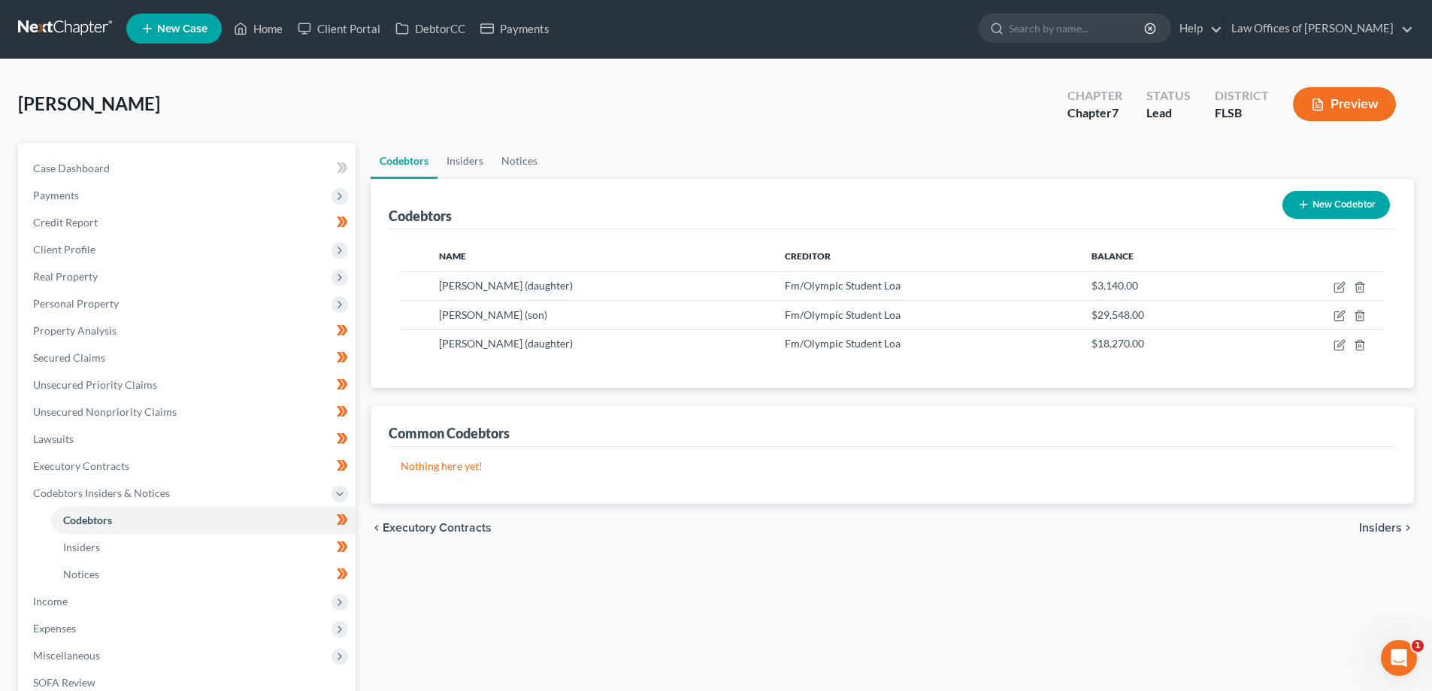
scroll to position [0, 0]
